Goal: Transaction & Acquisition: Purchase product/service

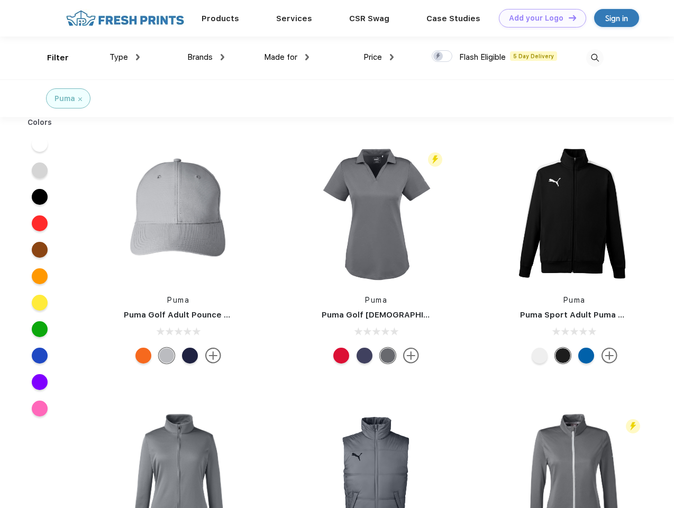
click at [539, 18] on link "Add your Logo Design Tool" at bounding box center [542, 18] width 87 height 19
click at [0, 0] on div "Design Tool" at bounding box center [0, 0] width 0 height 0
click at [568, 17] on link "Add your Logo Design Tool" at bounding box center [542, 18] width 87 height 19
click at [51, 58] on div "Filter" at bounding box center [58, 58] width 22 height 12
click at [125, 57] on span "Type" at bounding box center [118, 57] width 19 height 10
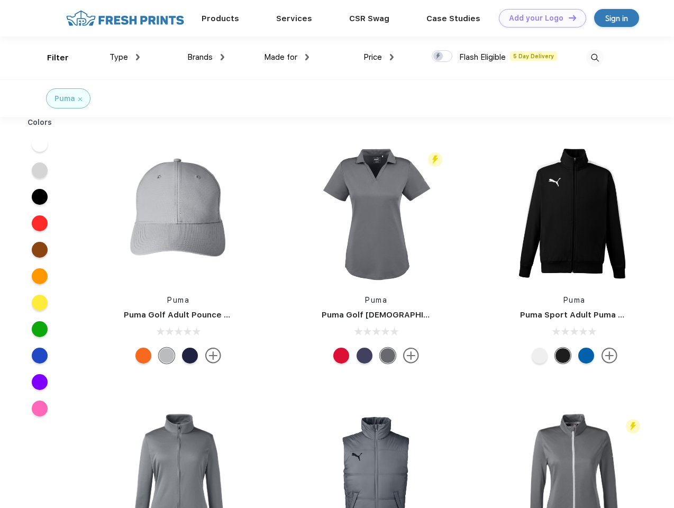
click at [206, 57] on span "Brands" at bounding box center [199, 57] width 25 height 10
click at [287, 57] on span "Made for" at bounding box center [280, 57] width 33 height 10
click at [379, 57] on span "Price" at bounding box center [372, 57] width 19 height 10
click at [442, 57] on div at bounding box center [442, 56] width 21 height 12
click at [439, 57] on input "checkbox" at bounding box center [435, 53] width 7 height 7
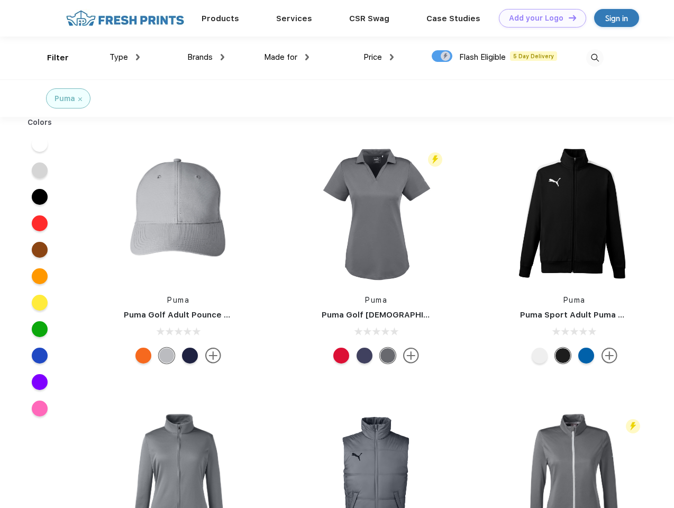
click at [595, 58] on img at bounding box center [594, 57] width 17 height 17
